Goal: Task Accomplishment & Management: Manage account settings

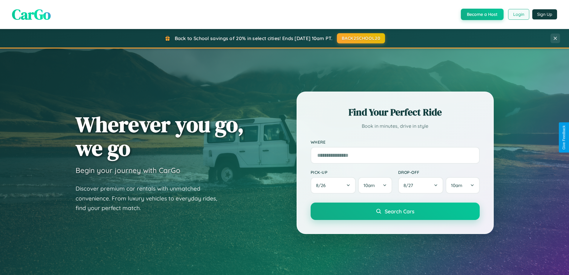
click at [518, 14] on button "Login" at bounding box center [518, 14] width 21 height 11
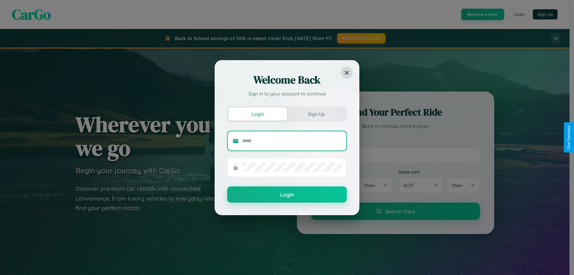
click at [292, 140] on input "text" at bounding box center [291, 141] width 99 height 10
type input "**********"
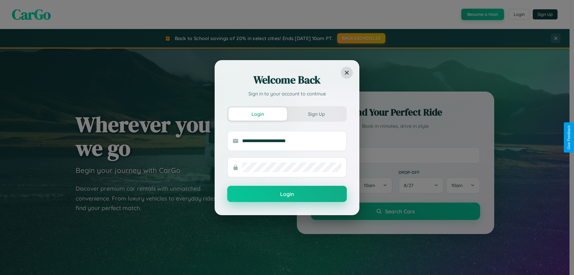
click at [287, 194] on button "Login" at bounding box center [287, 194] width 120 height 16
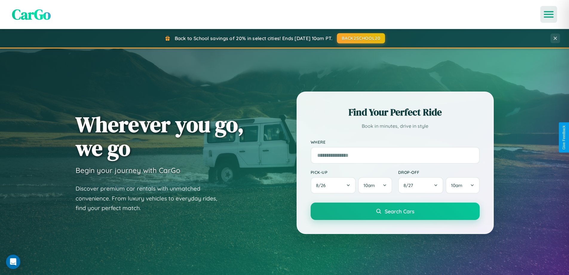
click at [549, 14] on icon "Open menu" at bounding box center [549, 14] width 9 height 5
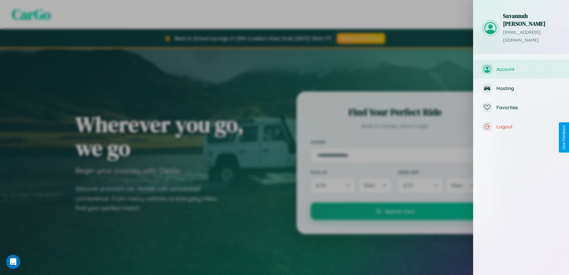
click at [521, 66] on span "Account" at bounding box center [529, 69] width 64 height 6
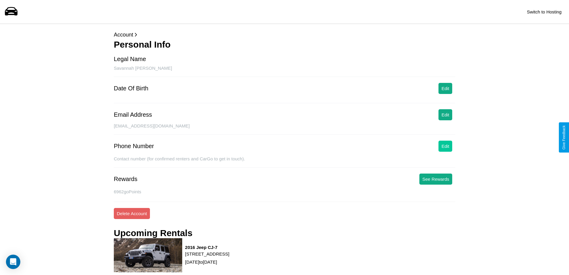
click at [446, 146] on button "Edit" at bounding box center [446, 145] width 14 height 11
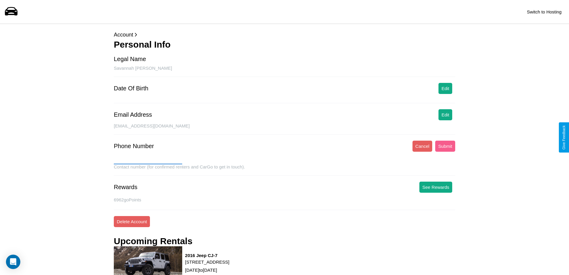
click at [148, 159] on input "text" at bounding box center [148, 159] width 68 height 10
type input "**********"
click at [445, 146] on button "Submit" at bounding box center [445, 145] width 20 height 11
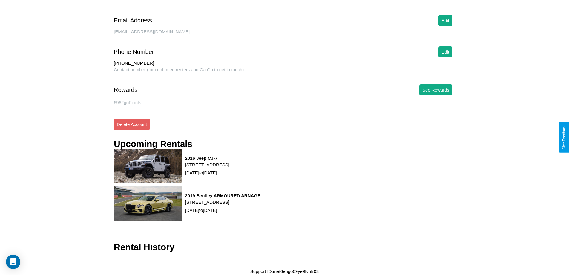
scroll to position [94, 0]
